Goal: Transaction & Acquisition: Purchase product/service

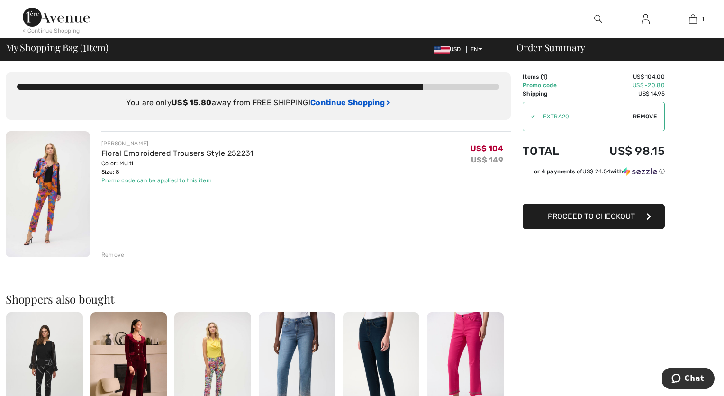
click at [327, 102] on ins "Continue Shopping >" at bounding box center [350, 102] width 80 height 9
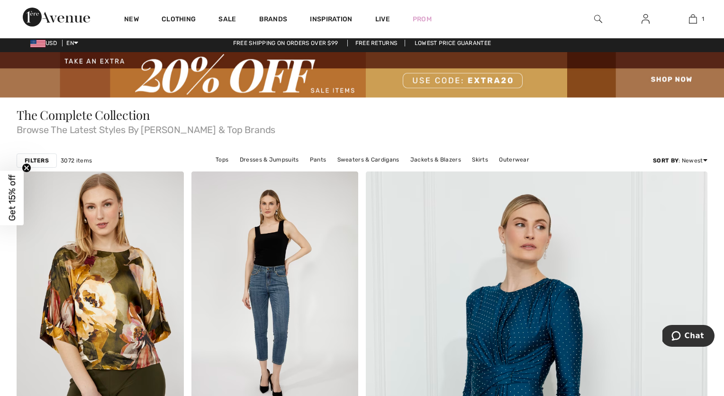
scroll to position [4, 0]
click at [36, 161] on strong "Filters" at bounding box center [37, 160] width 24 height 9
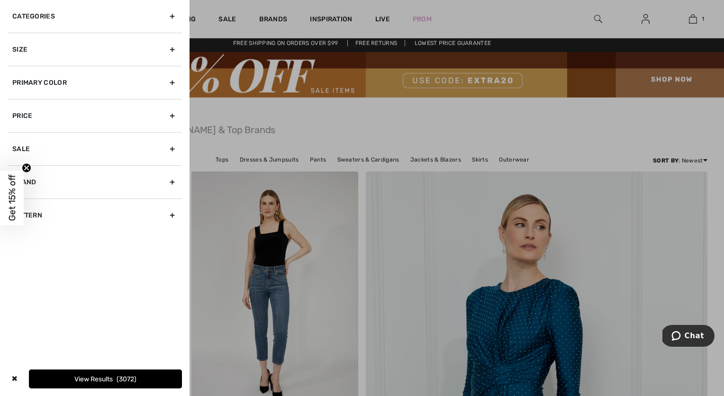
click at [173, 147] on div "Sale" at bounding box center [95, 148] width 174 height 33
click at [173, 81] on div "Primary Color" at bounding box center [95, 82] width 174 height 33
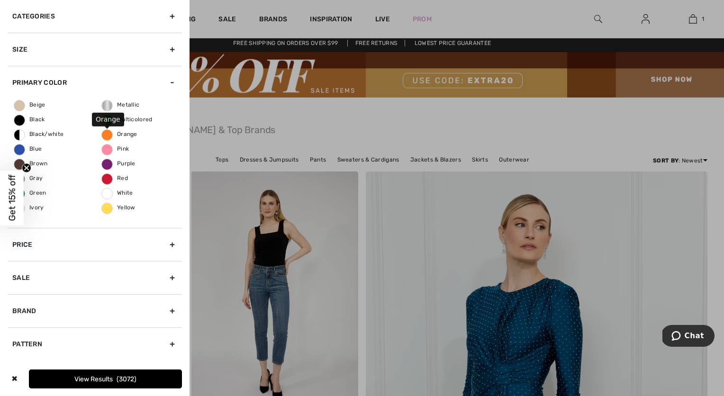
click at [106, 135] on span "Orange" at bounding box center [120, 134] width 36 height 7
click at [0, 0] on input "Orange" at bounding box center [0, 0] width 0 height 0
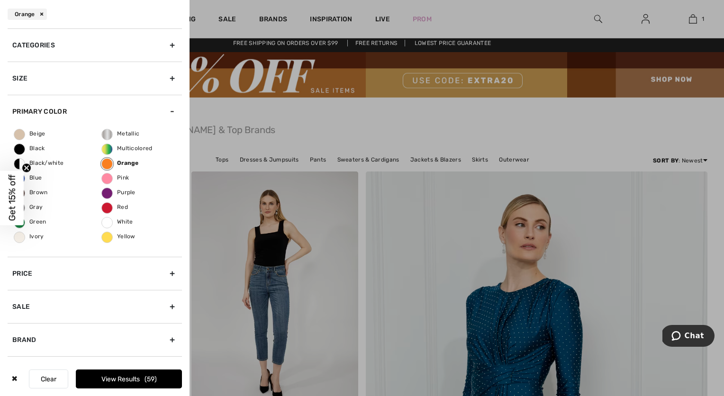
click at [172, 78] on div "Size" at bounding box center [95, 78] width 174 height 33
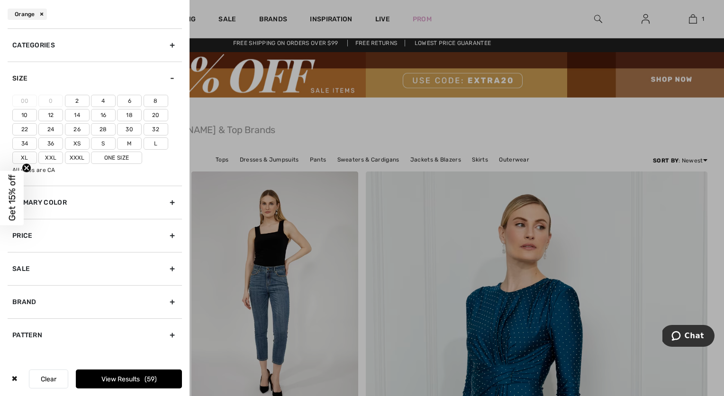
click at [127, 101] on label "6" at bounding box center [129, 101] width 25 height 12
click at [0, 0] on input"] "6" at bounding box center [0, 0] width 0 height 0
click at [173, 301] on div "Brand" at bounding box center [95, 301] width 174 height 33
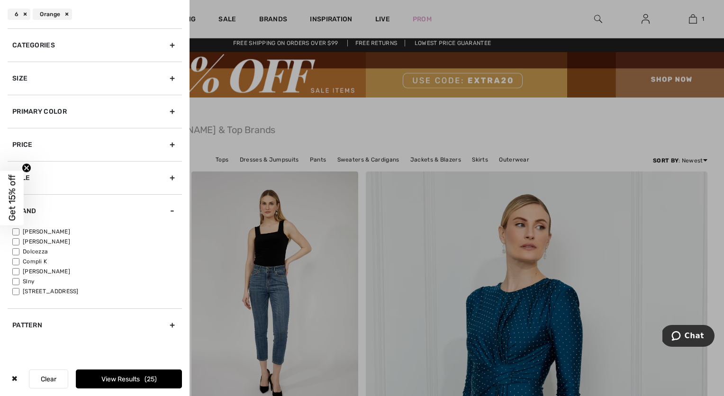
click at [16, 231] on input"] "[PERSON_NAME]" at bounding box center [15, 231] width 7 height 7
checkbox input"] "true"
click at [126, 379] on button "View Results 17" at bounding box center [129, 379] width 106 height 19
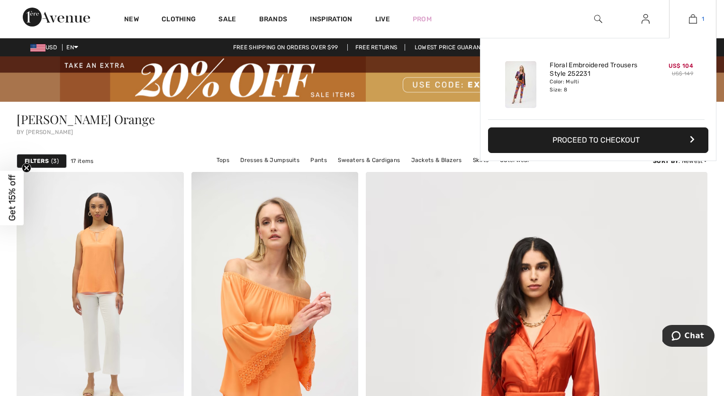
click at [693, 20] on img at bounding box center [693, 18] width 8 height 11
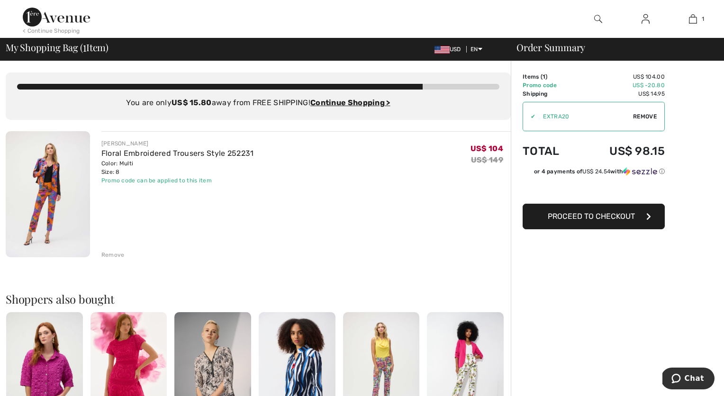
drag, startPoint x: 109, startPoint y: 254, endPoint x: 136, endPoint y: 247, distance: 27.8
click at [109, 254] on div "Remove" at bounding box center [112, 255] width 23 height 9
